Goal: Task Accomplishment & Management: Use online tool/utility

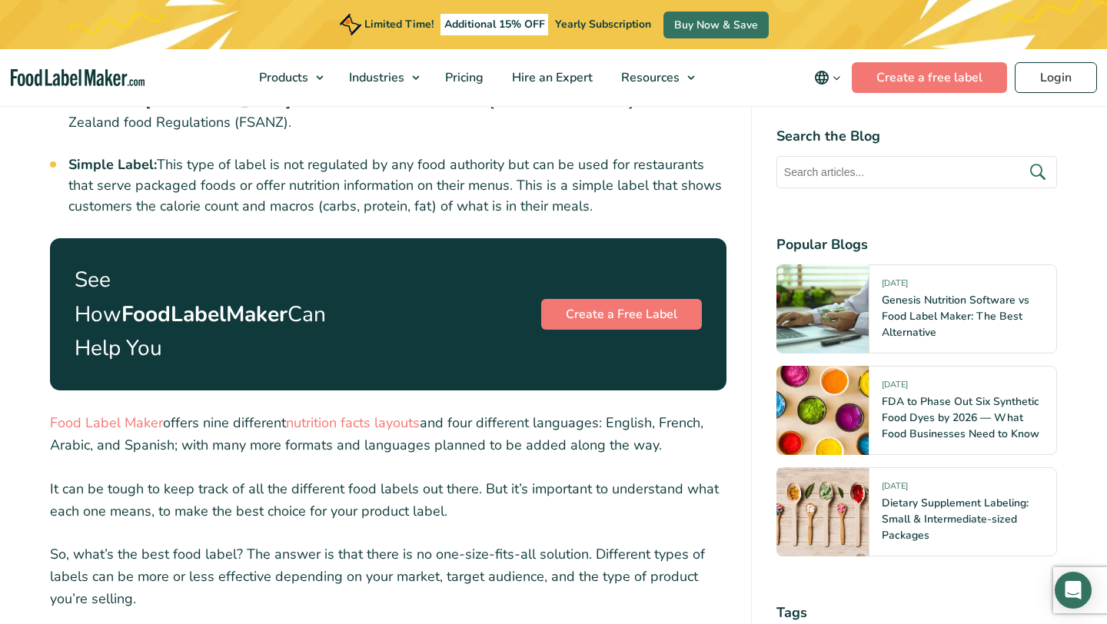
scroll to position [1589, 0]
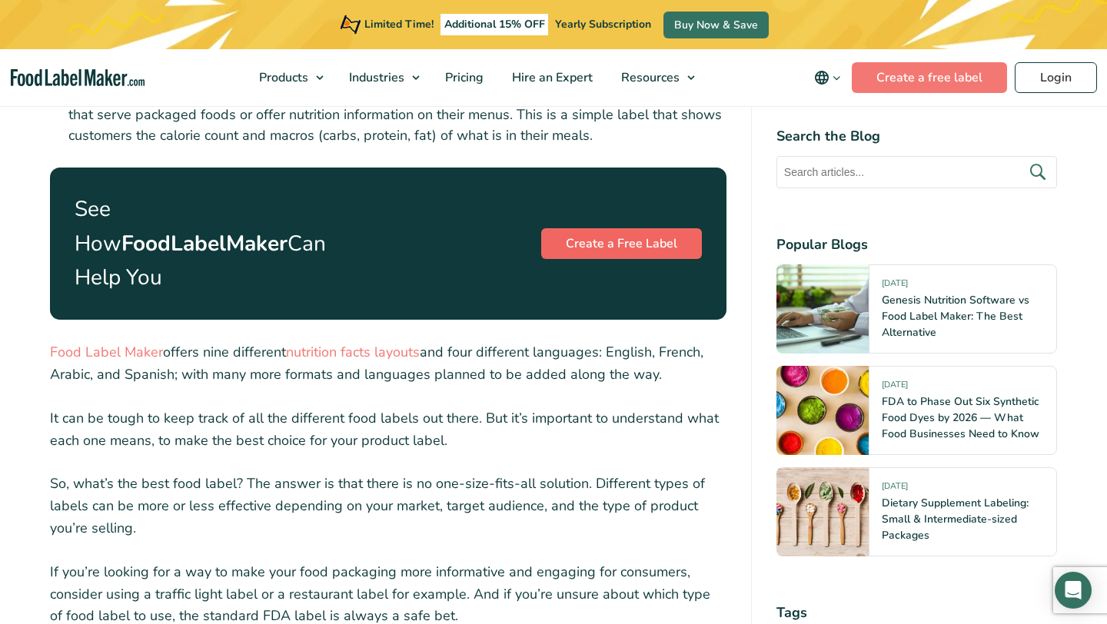
click at [615, 228] on link "Create a Free Label" at bounding box center [621, 243] width 161 height 31
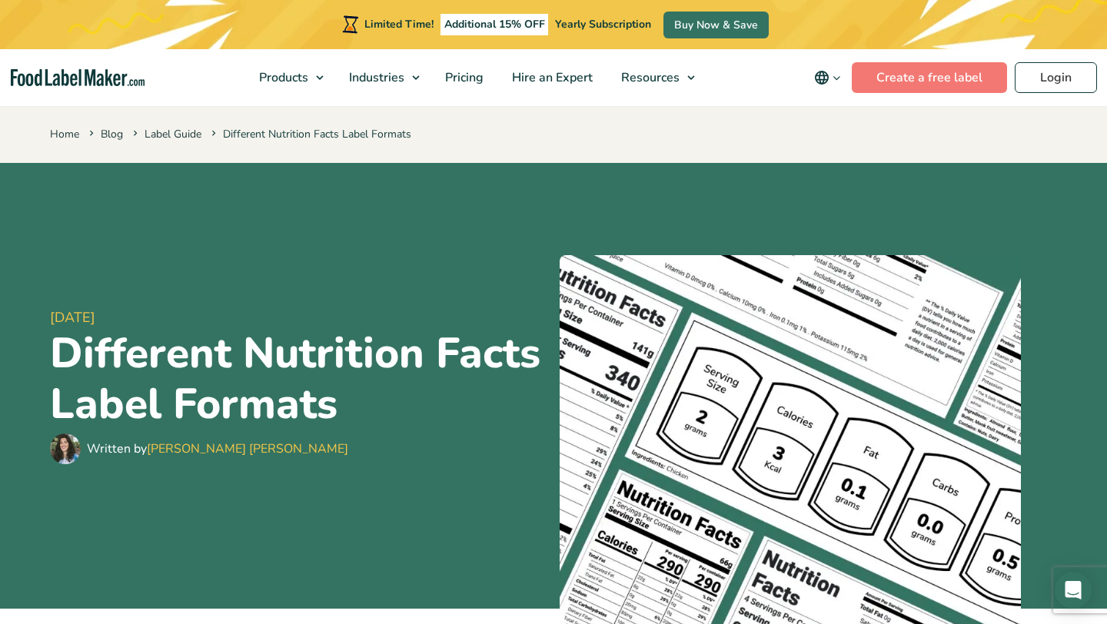
scroll to position [1589, 0]
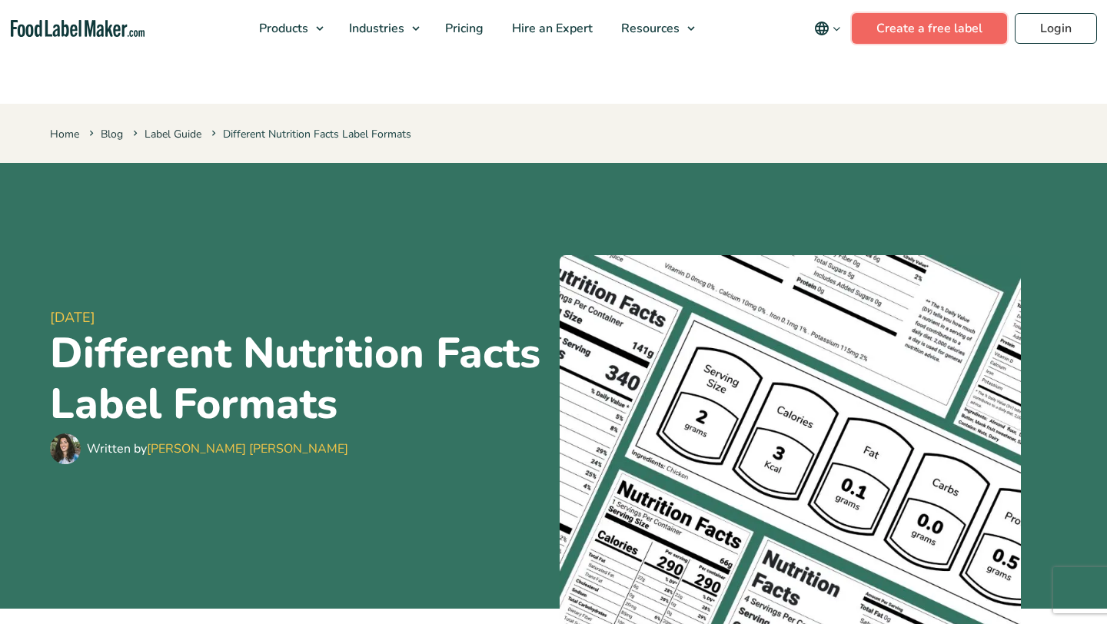
click at [935, 24] on link "Create a free label" at bounding box center [929, 28] width 155 height 31
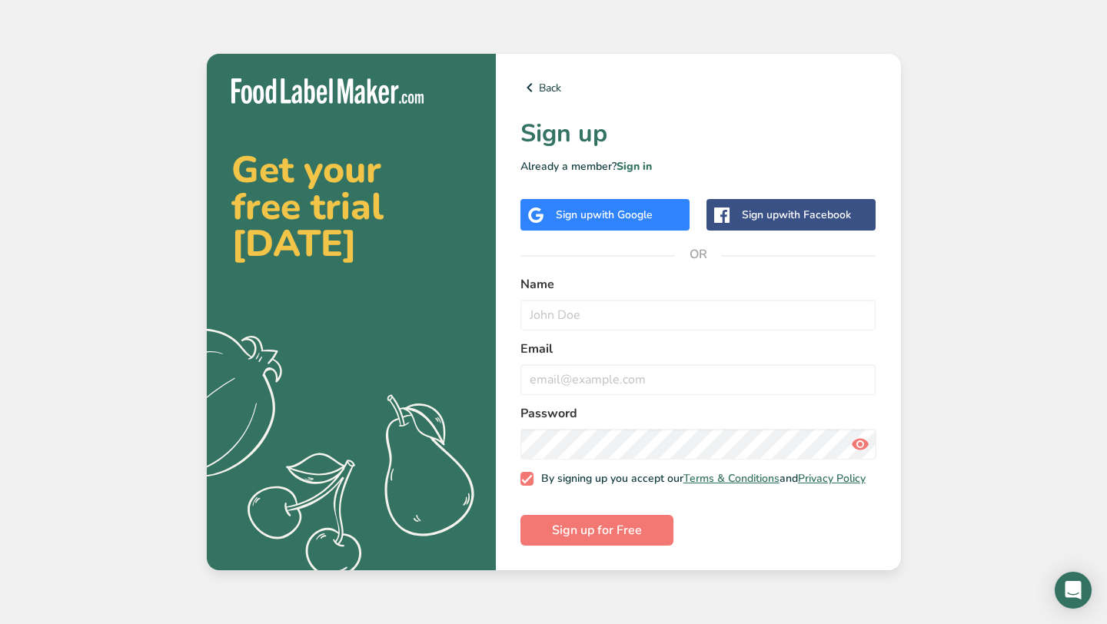
click at [597, 212] on span "with Google" at bounding box center [623, 215] width 60 height 15
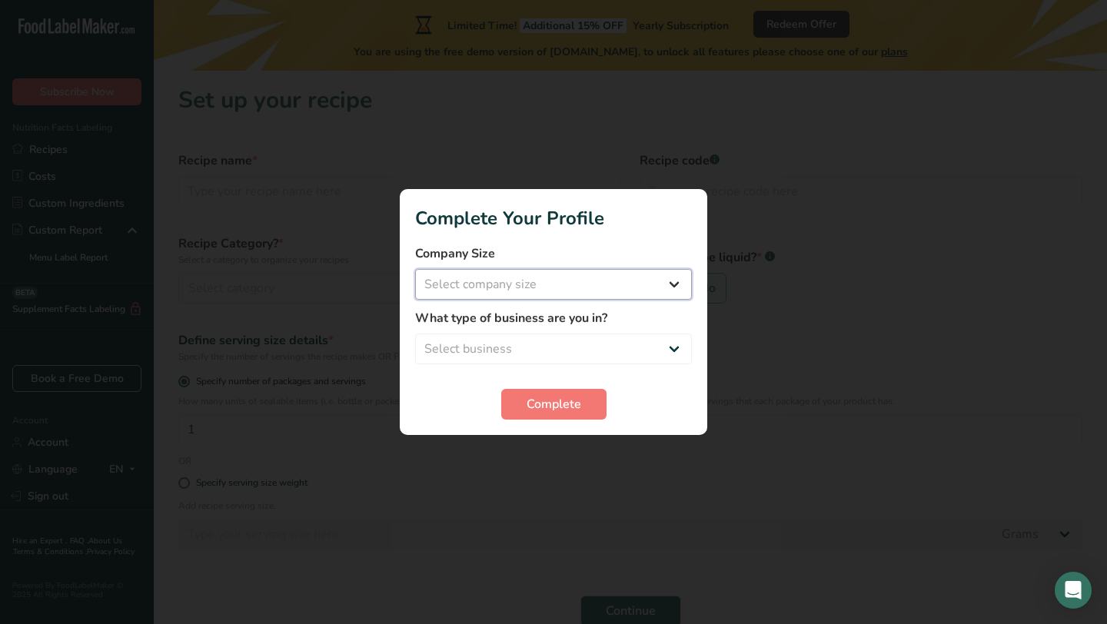
click at [596, 284] on select "Select company size Fewer than 10 Employees 10 to 50 Employees 51 to 500 Employ…" at bounding box center [553, 284] width 277 height 31
select select "1"
click at [560, 347] on select "Select business Packaged Food Manufacturer Restaurant & Cafe Bakery Meal Plans …" at bounding box center [553, 349] width 277 height 31
select select "3"
click at [555, 402] on span "Complete" at bounding box center [553, 404] width 55 height 18
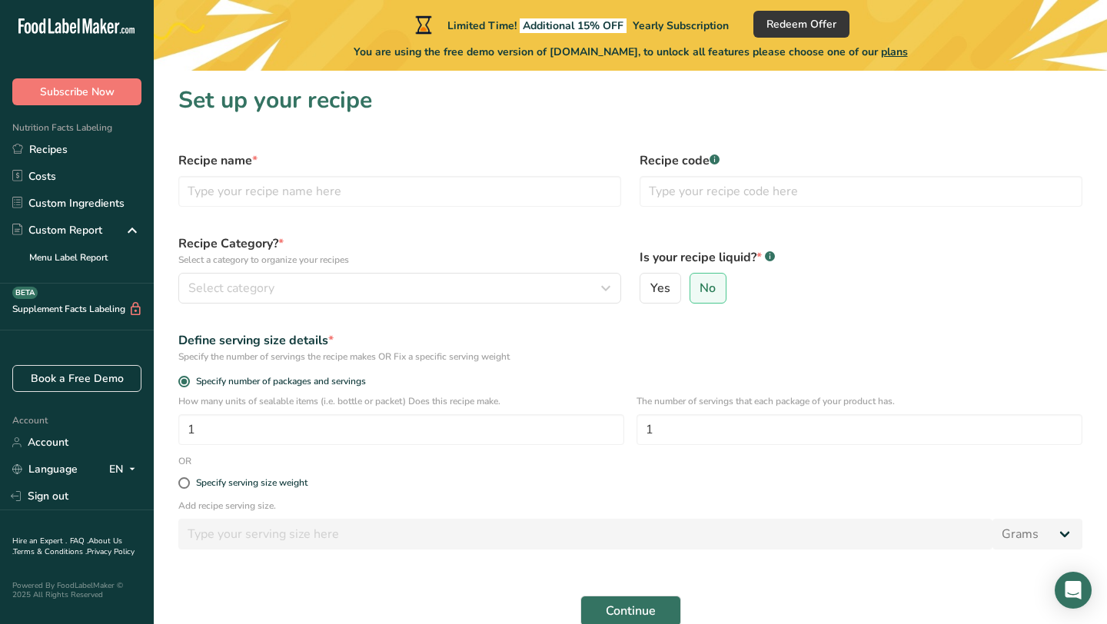
scroll to position [12, 0]
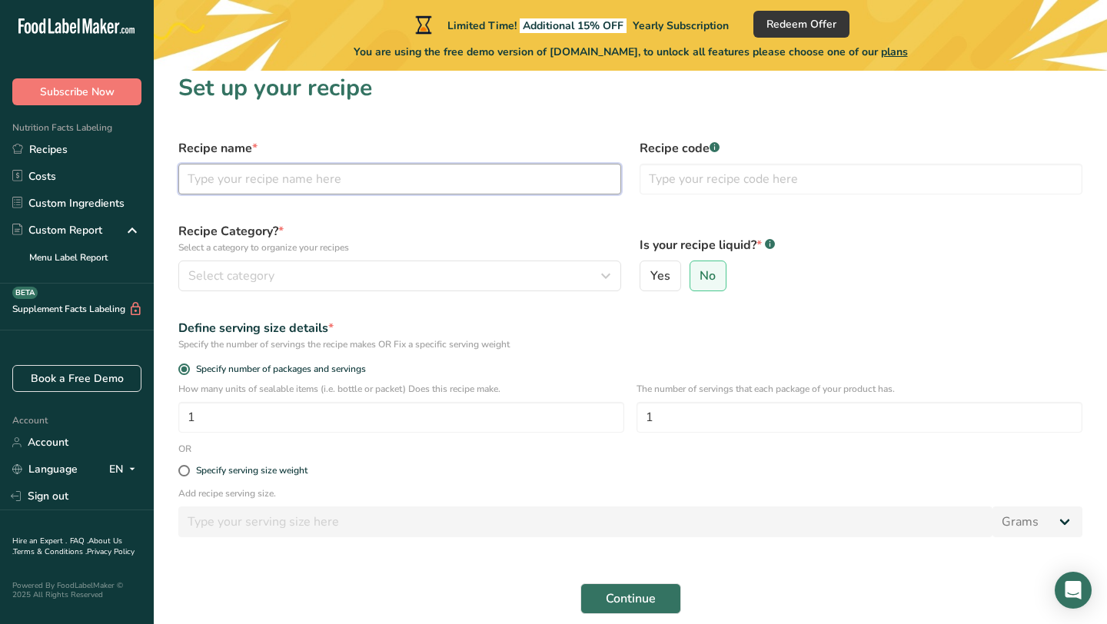
click at [281, 178] on input "text" at bounding box center [399, 179] width 443 height 31
type input "Rot Jawari"
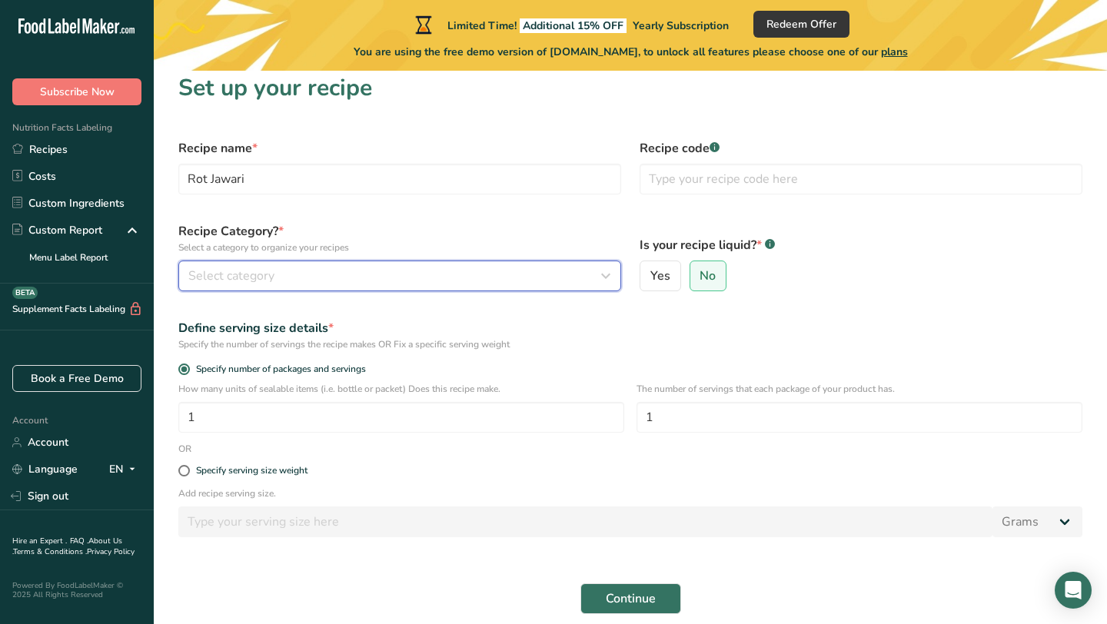
click at [364, 271] on div "Select category" at bounding box center [395, 276] width 414 height 18
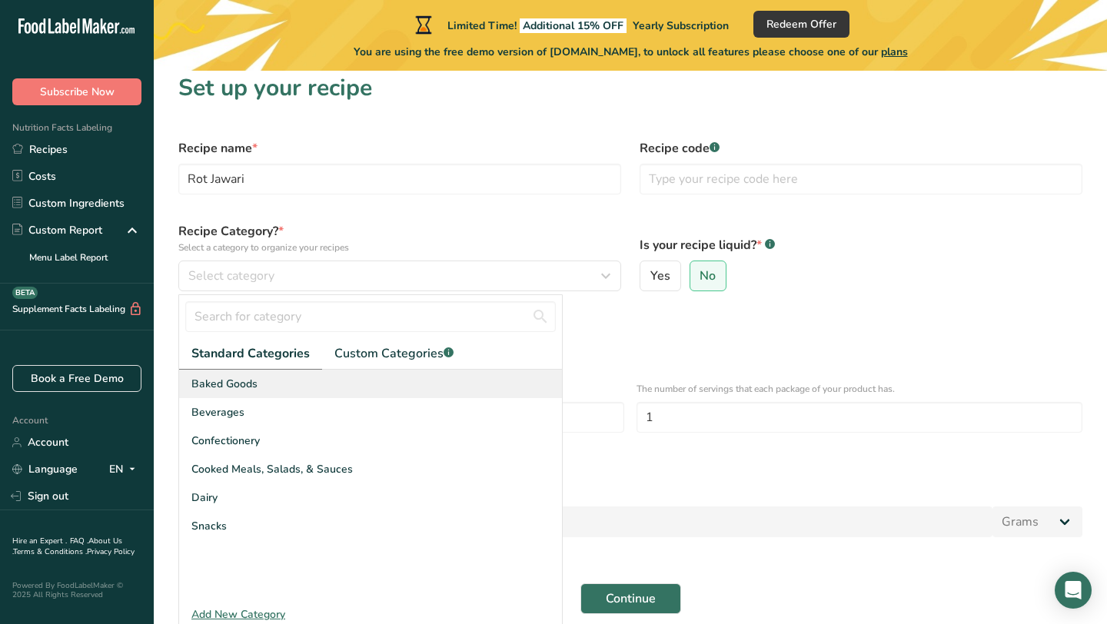
click at [267, 387] on div "Baked Goods" at bounding box center [370, 384] width 383 height 28
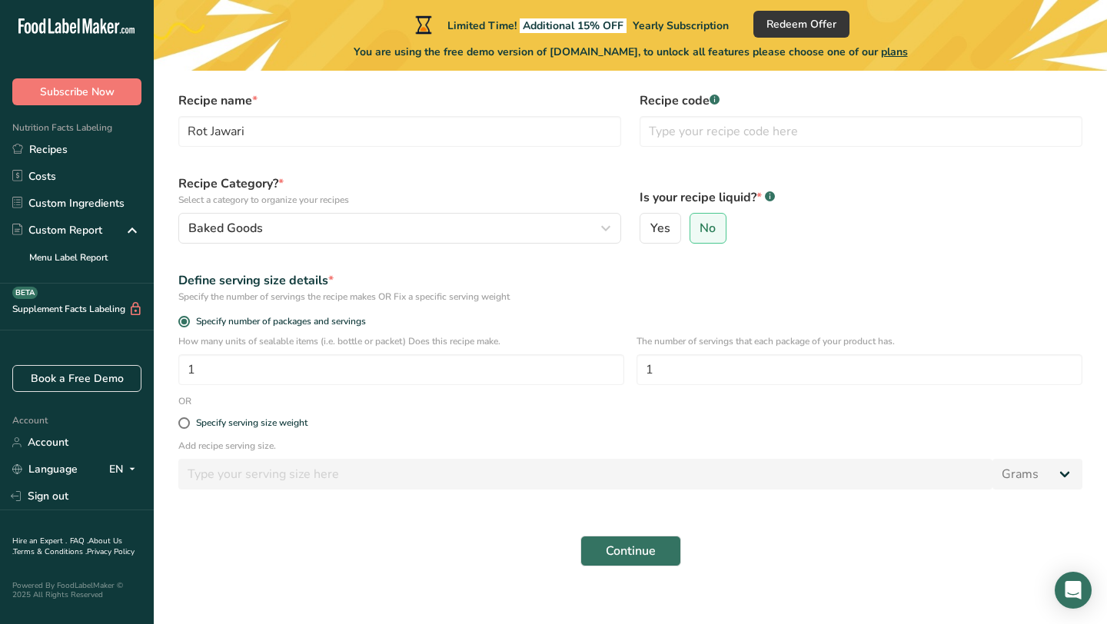
scroll to position [76, 0]
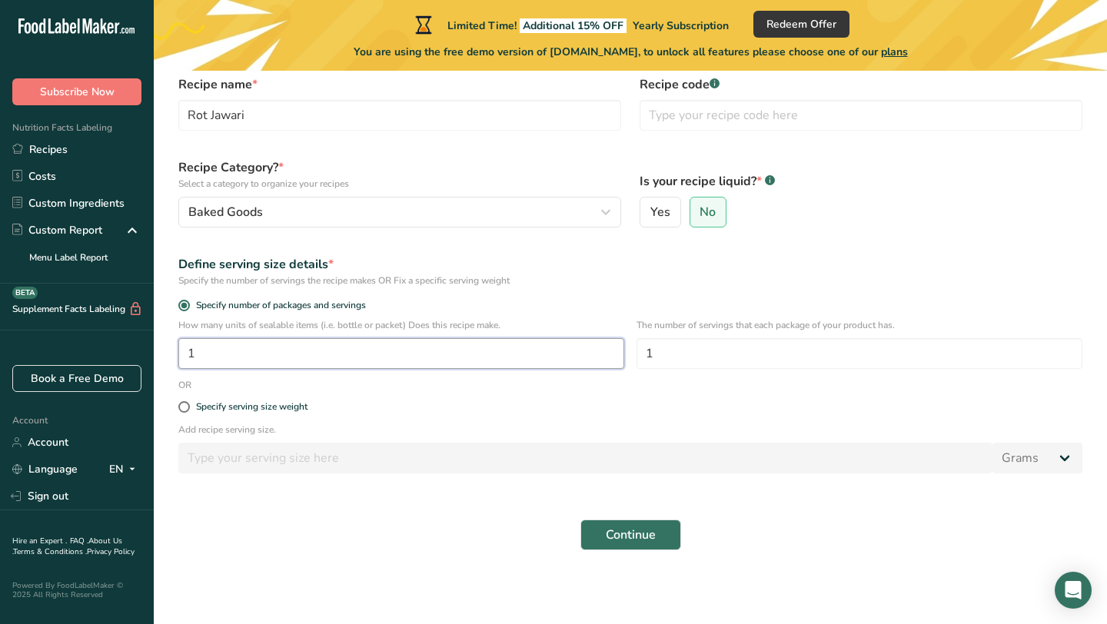
click at [249, 354] on input "1" at bounding box center [401, 353] width 446 height 31
click at [732, 355] on input "1" at bounding box center [859, 353] width 446 height 31
type input "10"
click at [439, 504] on form "Recipe name * Rot Jawari Recipe code .a-a{fill:#347362;}.b-a{fill:#fff;} Recipe…" at bounding box center [630, 312] width 922 height 493
click at [184, 408] on span at bounding box center [184, 407] width 12 height 12
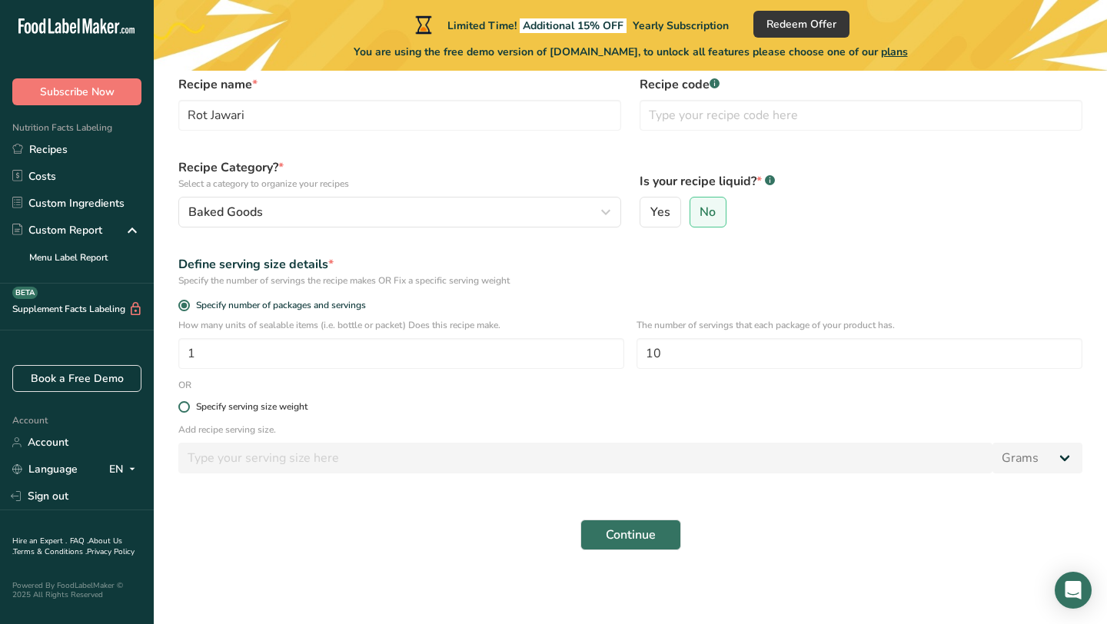
click at [184, 408] on input "Specify serving size weight" at bounding box center [183, 407] width 10 height 10
radio input "true"
radio input "false"
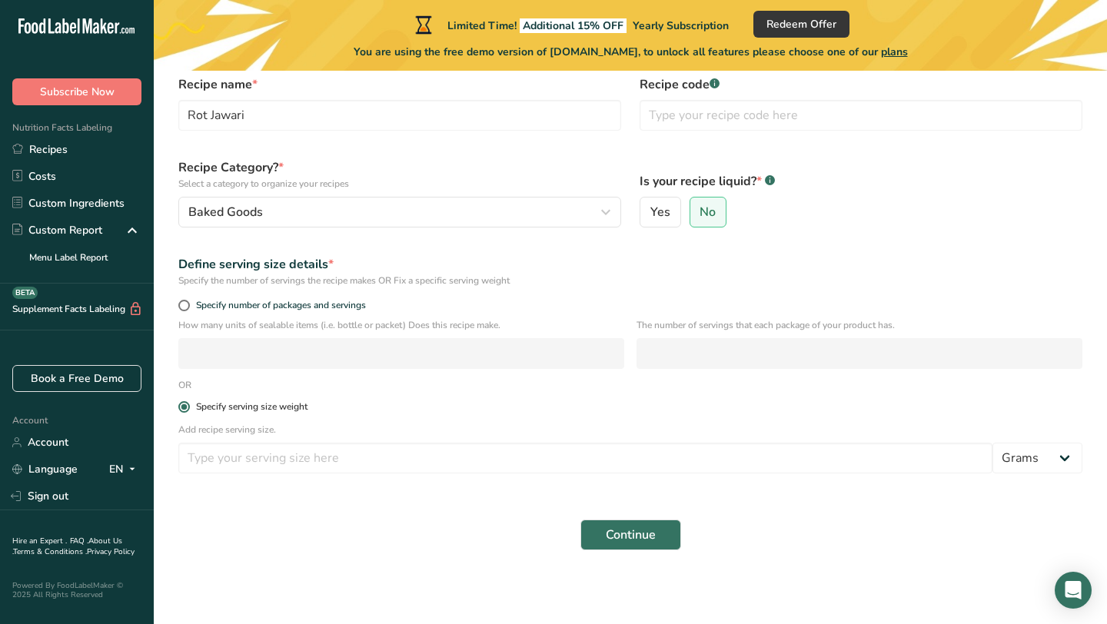
click at [184, 408] on span at bounding box center [184, 407] width 12 height 12
click at [184, 408] on input "Specify serving size weight" at bounding box center [183, 407] width 10 height 10
click at [188, 305] on span at bounding box center [184, 306] width 12 height 12
click at [188, 305] on input "Specify number of packages and servings" at bounding box center [183, 306] width 10 height 10
radio input "true"
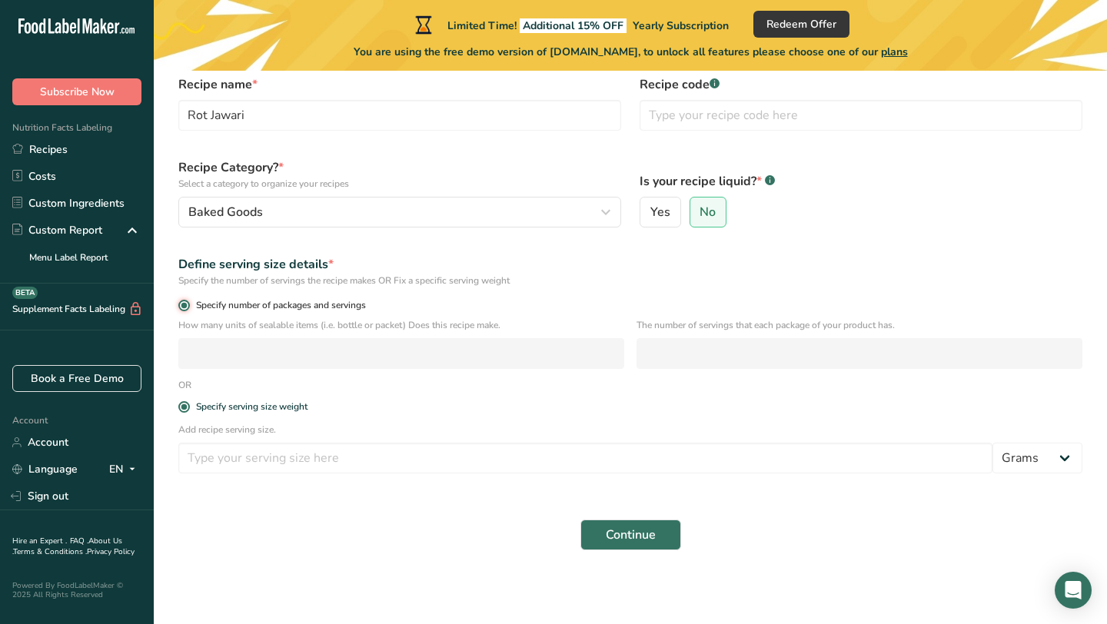
radio input "false"
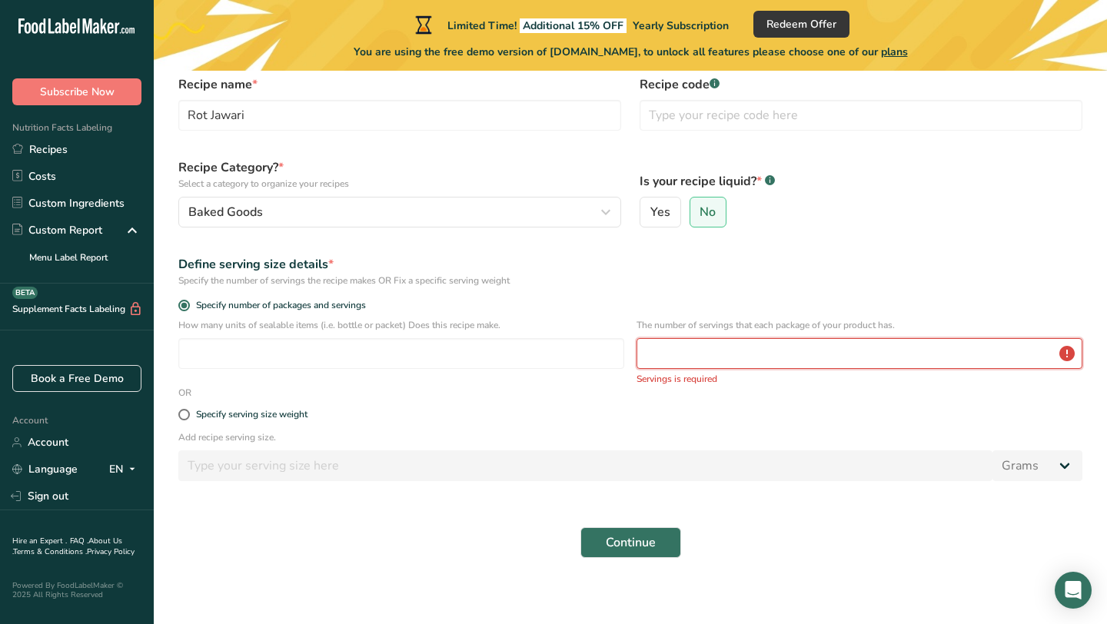
click at [726, 352] on input "number" at bounding box center [859, 353] width 446 height 31
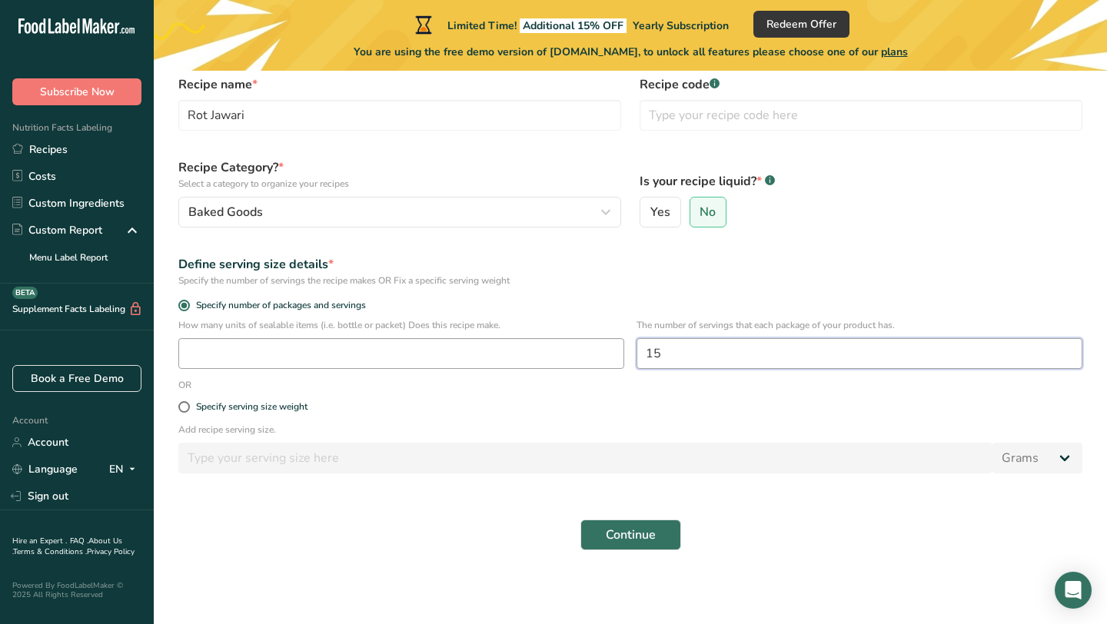
type input "15"
click at [526, 357] on input "number" at bounding box center [401, 353] width 446 height 31
type input "1"
click at [485, 544] on div "Continue" at bounding box center [630, 534] width 922 height 49
click at [632, 540] on span "Continue" at bounding box center [631, 535] width 50 height 18
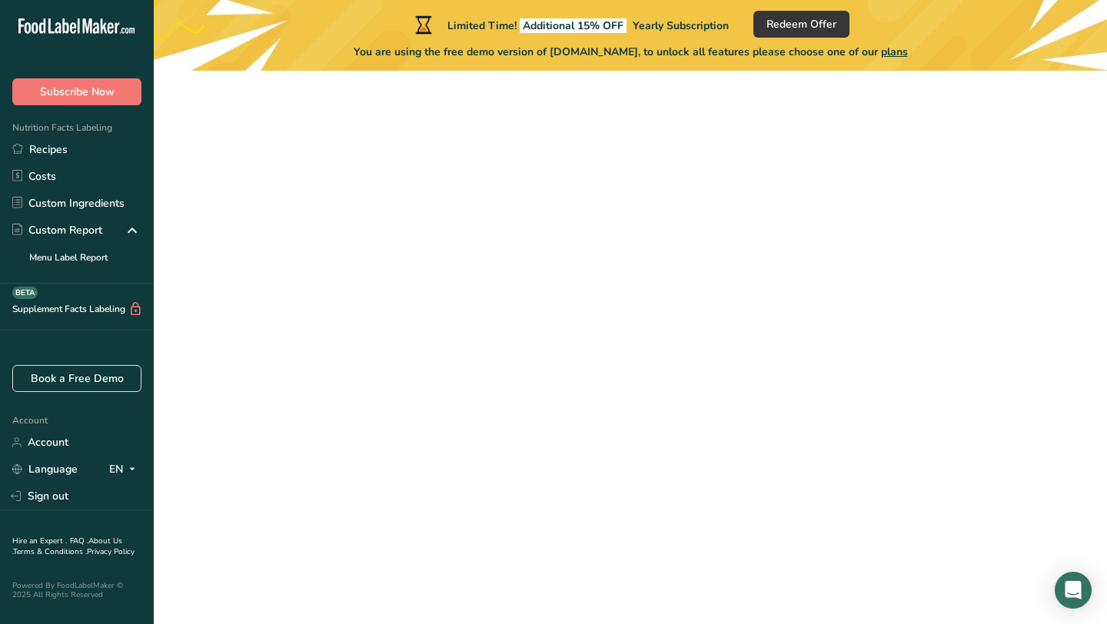
scroll to position [76, 0]
